Goal: Entertainment & Leisure: Consume media (video, audio)

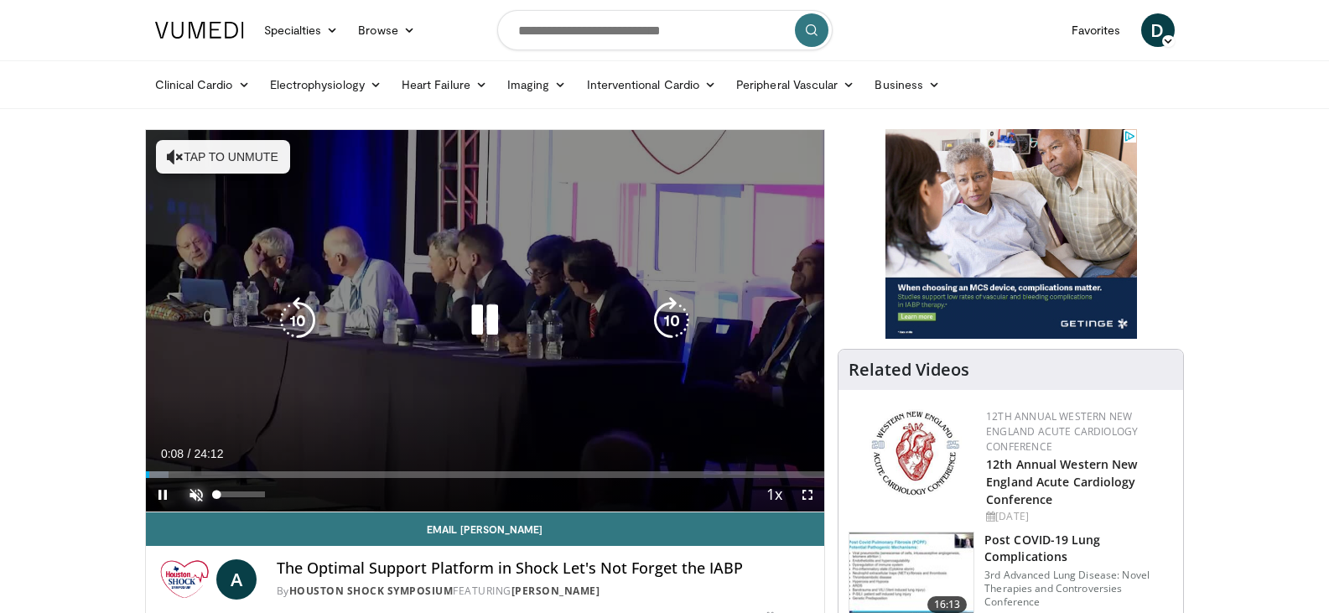
click at [190, 493] on span "Video Player" at bounding box center [196, 495] width 34 height 34
click at [217, 473] on div "10 seconds Tap to unmute" at bounding box center [485, 321] width 679 height 382
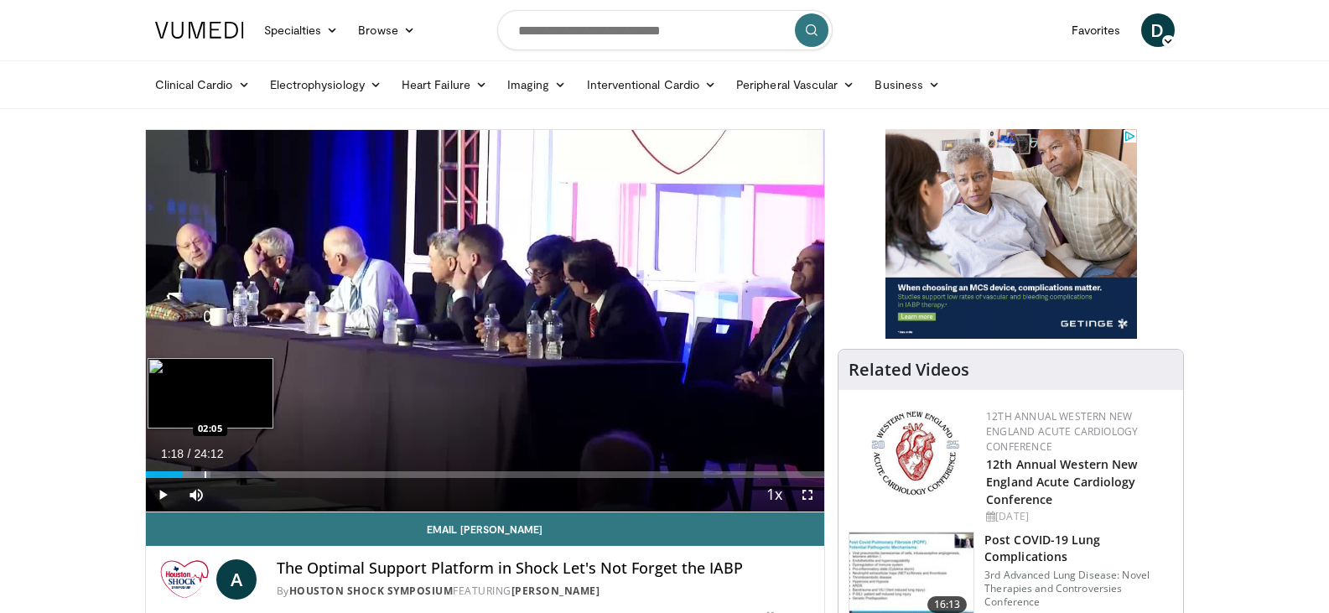
click at [203, 476] on div "Progress Bar" at bounding box center [187, 474] width 45 height 7
click at [185, 474] on div "Progress Bar" at bounding box center [186, 474] width 2 height 7
click at [161, 497] on span "Video Player" at bounding box center [163, 495] width 34 height 34
